Goal: Task Accomplishment & Management: Manage account settings

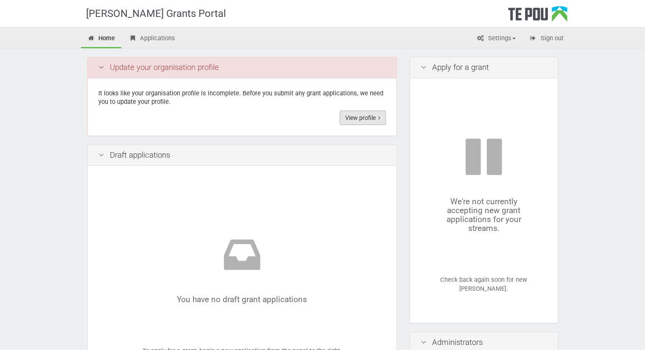
click at [369, 115] on link "View profile" at bounding box center [363, 118] width 46 height 14
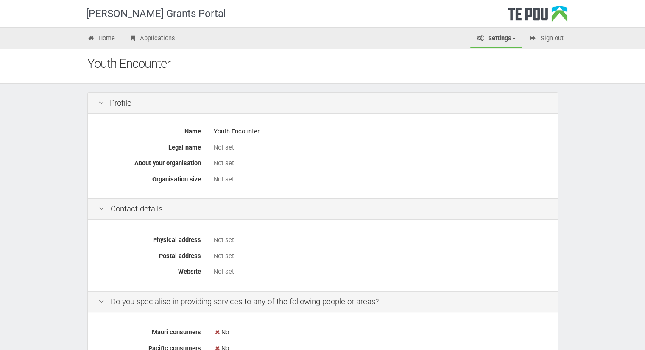
click at [224, 145] on div "Not set" at bounding box center [380, 147] width 333 height 9
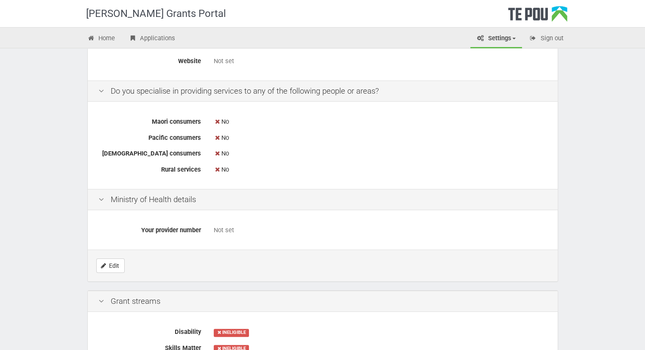
scroll to position [281, 0]
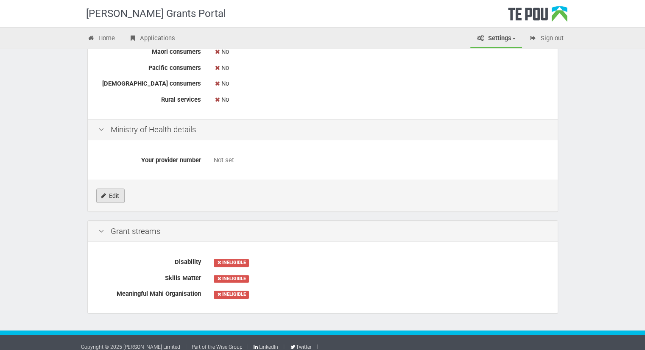
click at [104, 198] on icon "Edit" at bounding box center [103, 196] width 5 height 6
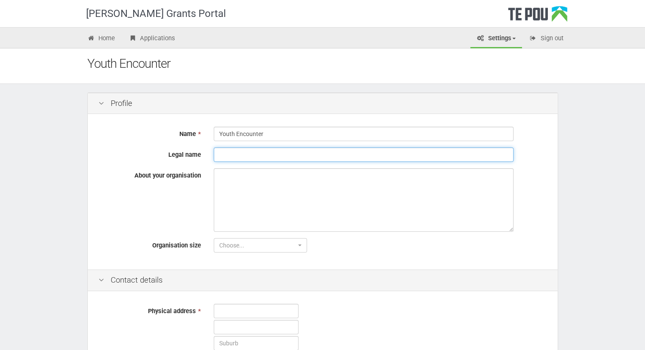
click at [244, 159] on input "Legal name" at bounding box center [364, 155] width 300 height 14
type input "Youth Encounter Ministries Trust"
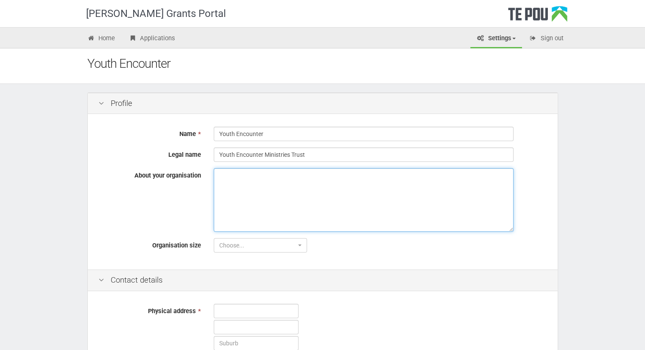
click at [246, 174] on textarea "About your organisation" at bounding box center [364, 200] width 300 height 64
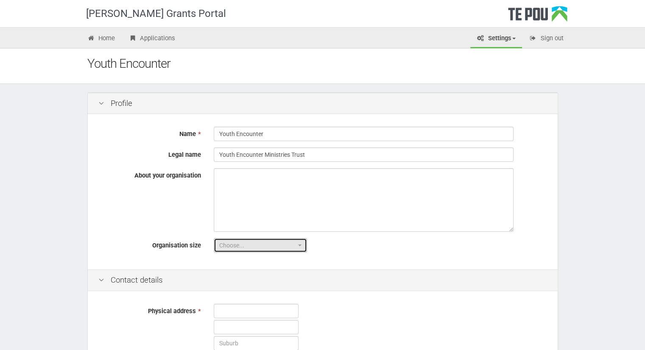
click at [274, 245] on span "Choose..." at bounding box center [257, 245] width 77 height 8
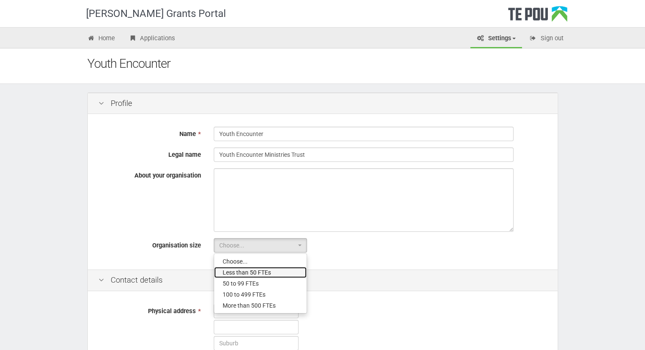
click at [260, 272] on span "Less than 50 FTEs" at bounding box center [247, 273] width 48 height 8
select select "1"
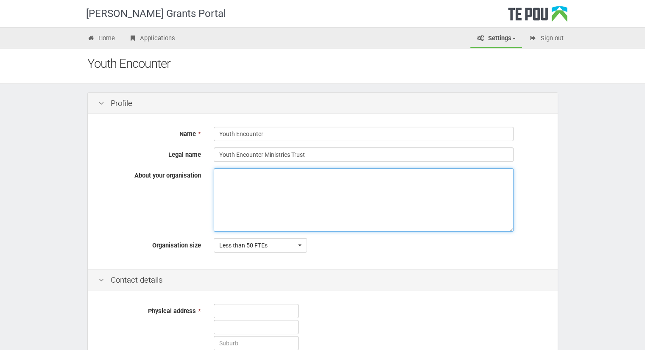
click at [264, 196] on textarea "About your organisation" at bounding box center [364, 200] width 300 height 64
paste textarea "Youth Encounter exists to unleash the God-given potential of young people acros…"
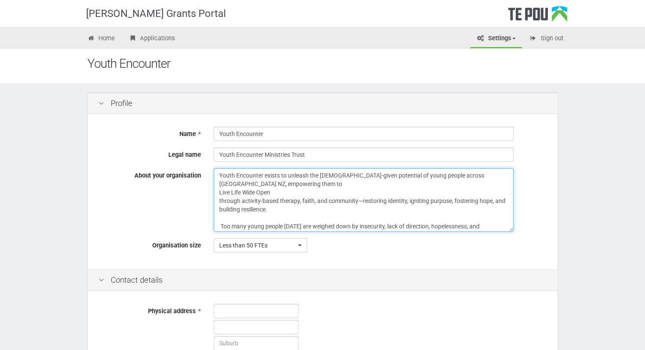
scroll to position [41, 0]
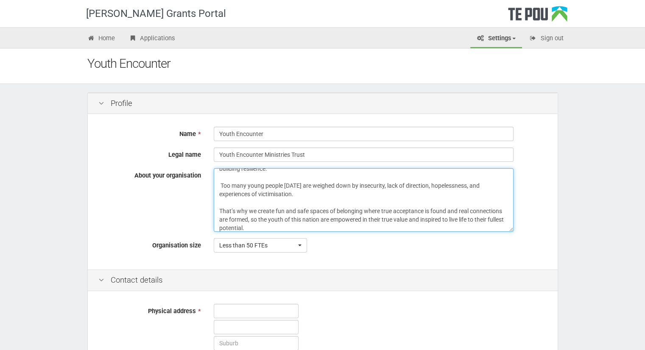
click at [278, 202] on textarea "Youth Encounter exists to unleash the God-given potential of young people acros…" at bounding box center [364, 200] width 300 height 64
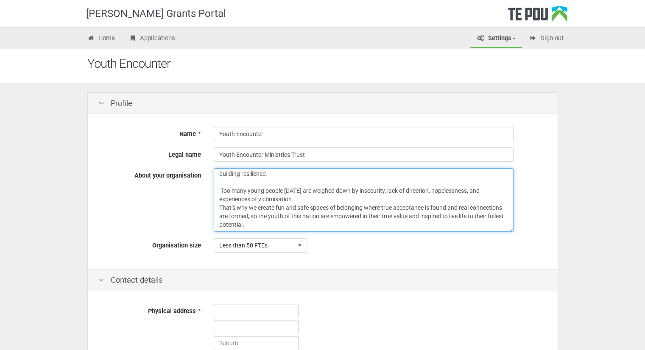
scroll to position [35, 0]
click at [250, 183] on textarea "Youth Encounter exists to unleash the God-given potential of young people acros…" at bounding box center [364, 200] width 300 height 64
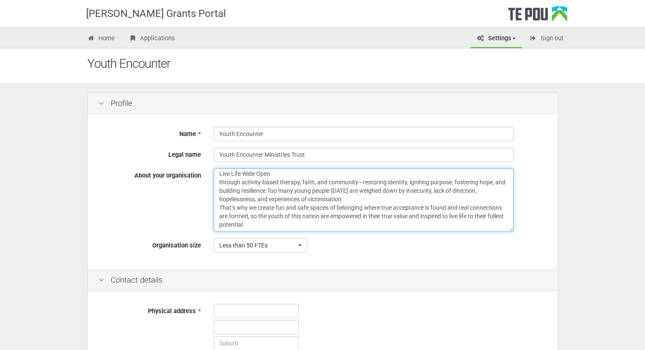
scroll to position [18, 0]
click at [285, 177] on textarea "Youth Encounter exists to unleash the God-given potential of young people acros…" at bounding box center [364, 200] width 300 height 64
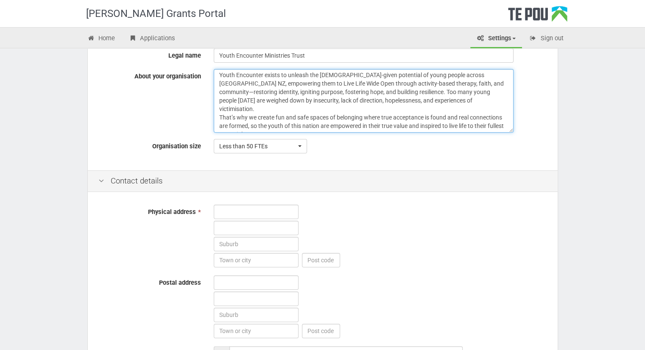
scroll to position [102, 0]
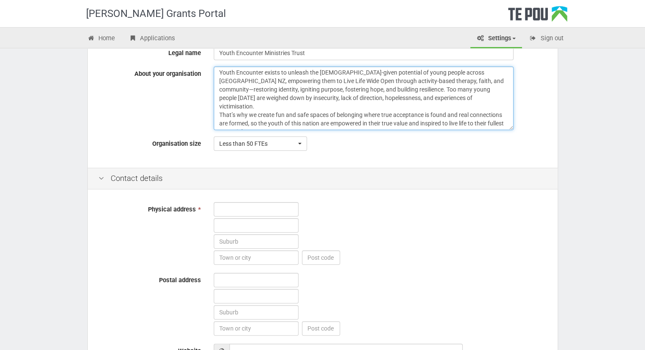
type textarea "Youth Encounter exists to unleash the God-given potential of young people acros…"
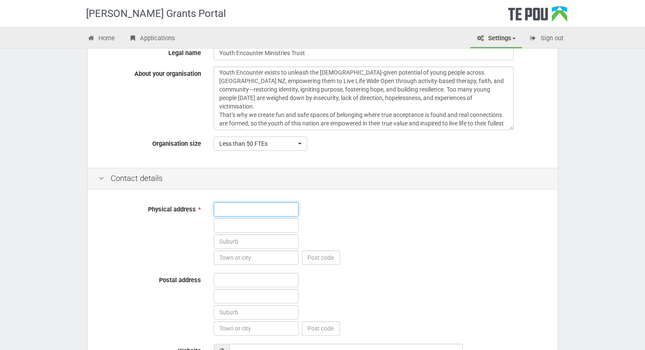
click at [247, 206] on input "text" at bounding box center [256, 209] width 85 height 14
type input "196 Roydon Downs Road"
type input "RD 9"
type input "Te Puke"
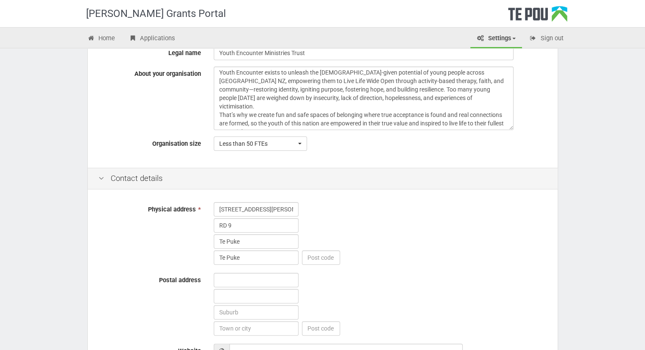
type input "3189"
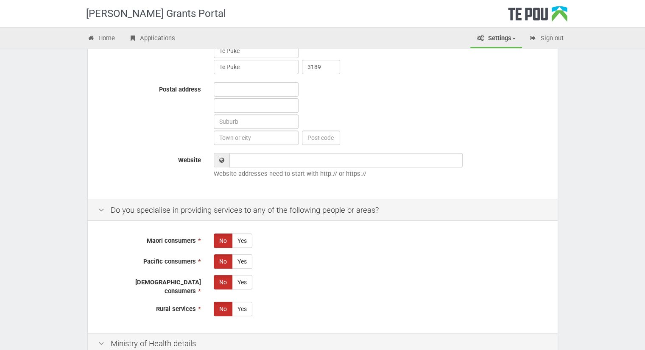
scroll to position [288, 0]
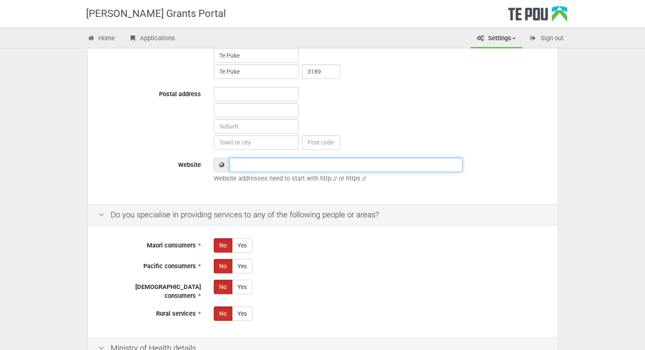
click at [272, 168] on input "Website" at bounding box center [346, 165] width 233 height 14
paste input "https://www.youthencounter.co.nz/"
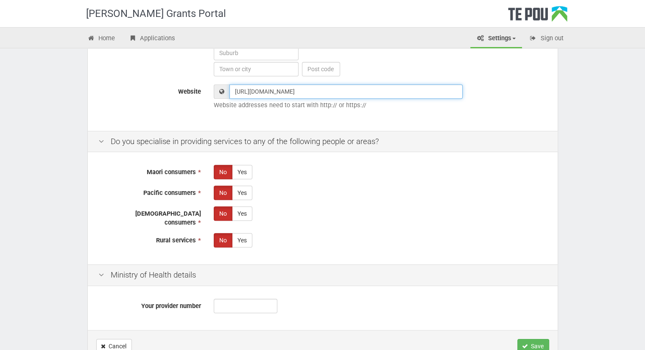
scroll to position [367, 0]
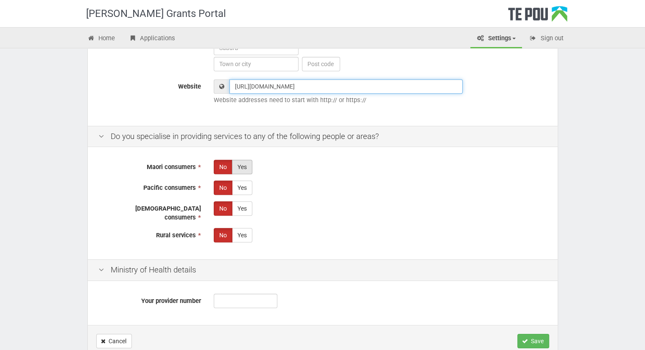
type input "https://www.youthencounter.co.nz/"
click at [243, 165] on label "Yes" at bounding box center [242, 167] width 20 height 14
radio input "true"
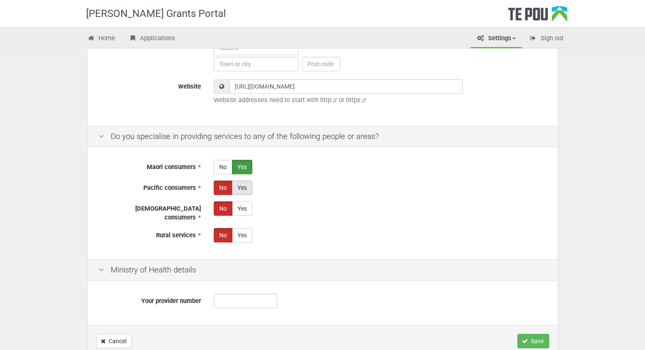
click at [243, 186] on label "Yes" at bounding box center [242, 188] width 20 height 14
radio input "true"
click at [241, 207] on label "Yes" at bounding box center [242, 209] width 20 height 14
radio input "true"
click at [241, 228] on label "Yes" at bounding box center [242, 235] width 20 height 14
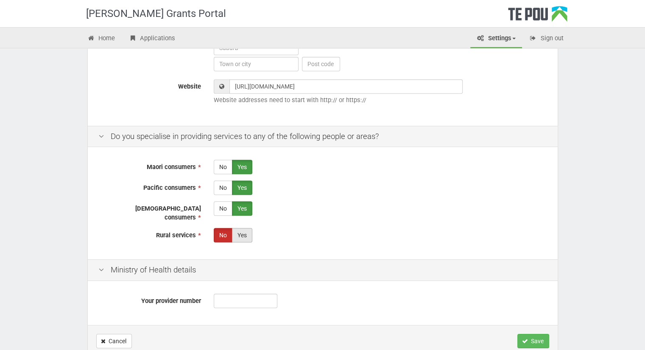
radio input "true"
click at [254, 294] on input "Your provider number" at bounding box center [246, 301] width 64 height 14
type input "072182113"
click at [535, 334] on button "Save" at bounding box center [534, 341] width 32 height 14
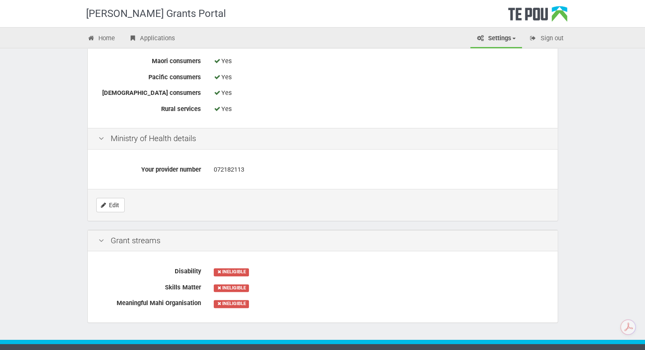
scroll to position [367, 0]
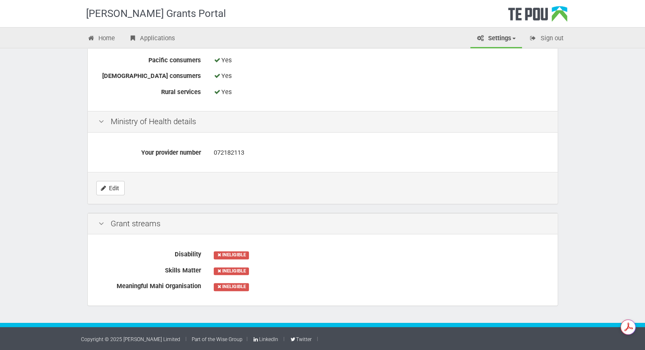
click at [105, 224] on icon at bounding box center [101, 224] width 10 height 8
click at [102, 224] on icon at bounding box center [101, 224] width 10 height 8
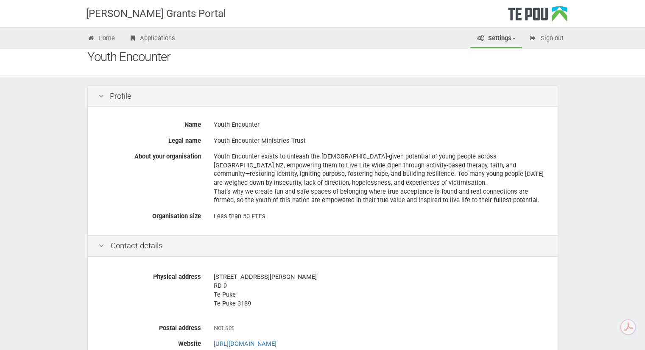
scroll to position [0, 0]
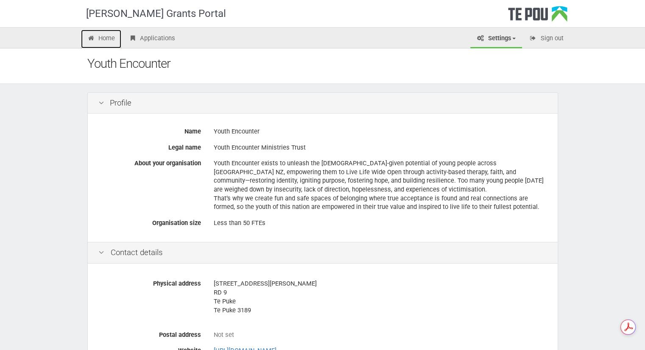
click at [104, 39] on link "Home" at bounding box center [101, 39] width 41 height 19
